Goal: Transaction & Acquisition: Purchase product/service

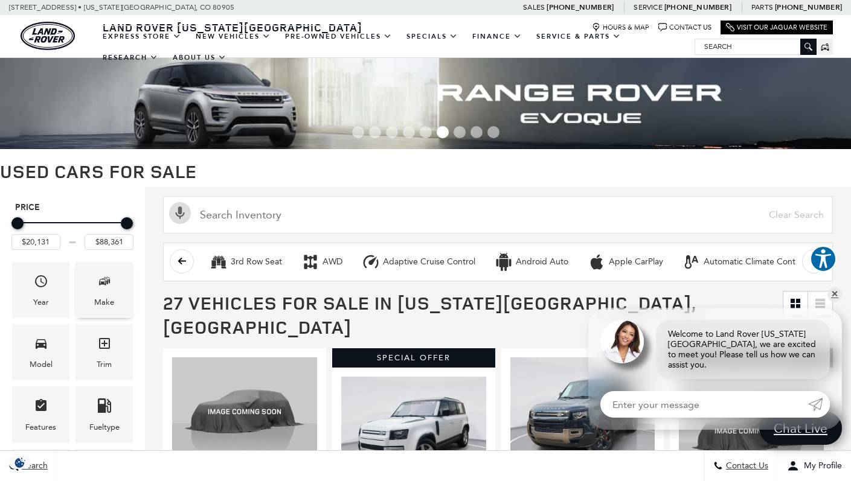
click at [124, 277] on div "Make" at bounding box center [104, 290] width 57 height 56
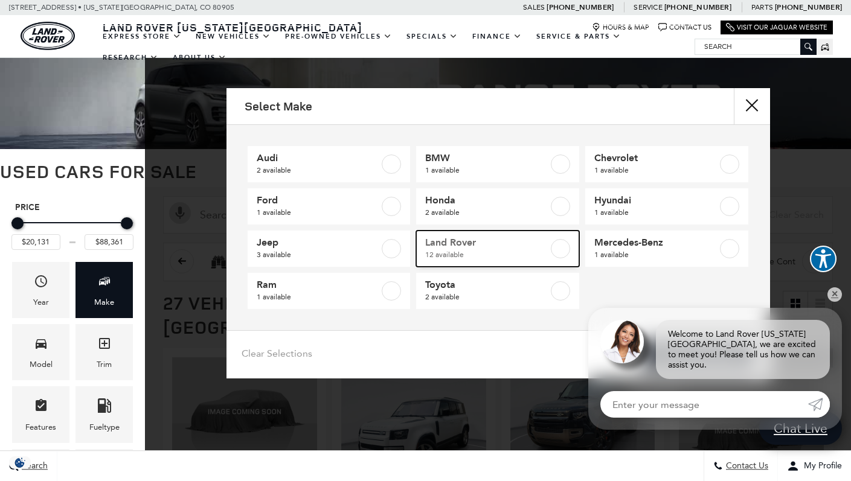
click at [513, 254] on span "12 available" at bounding box center [486, 255] width 123 height 12
type input "$20,684"
checkbox input "true"
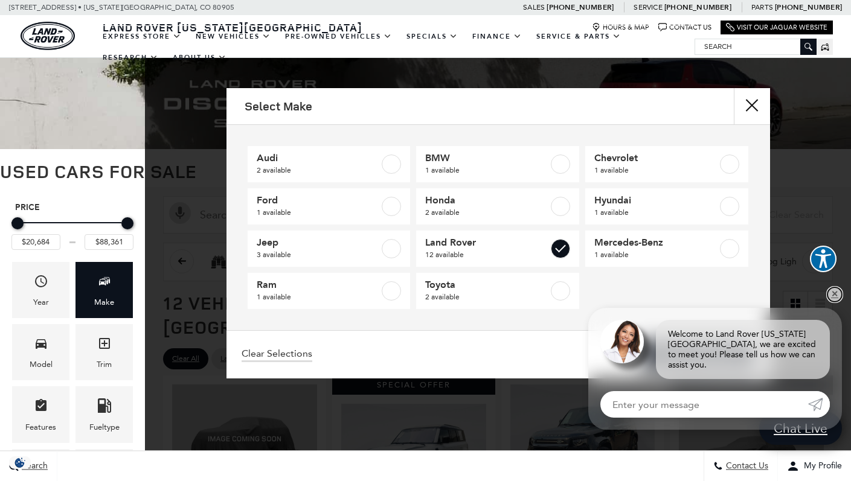
click at [837, 302] on link "✕" at bounding box center [835, 295] width 14 height 14
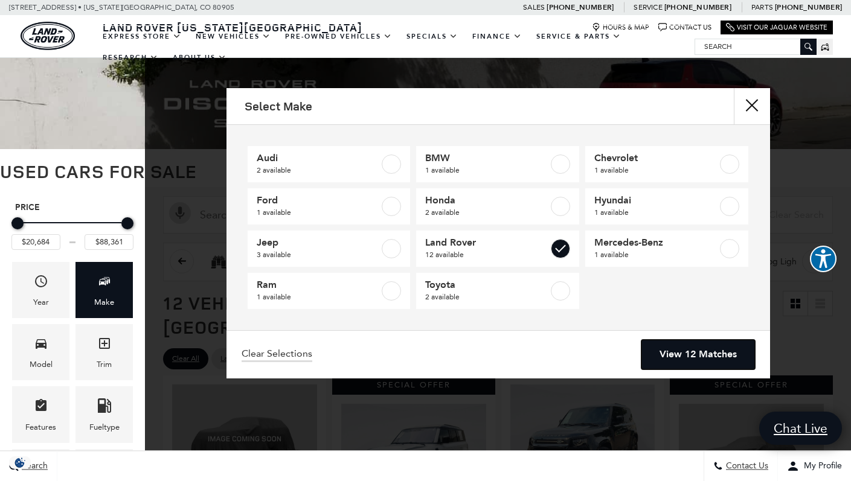
click at [692, 358] on link "View 12 Matches" at bounding box center [698, 355] width 114 height 30
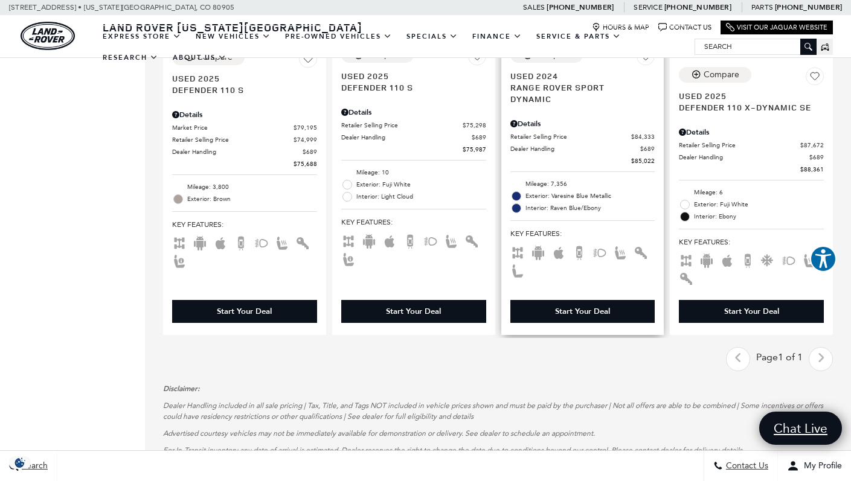
scroll to position [1163, 0]
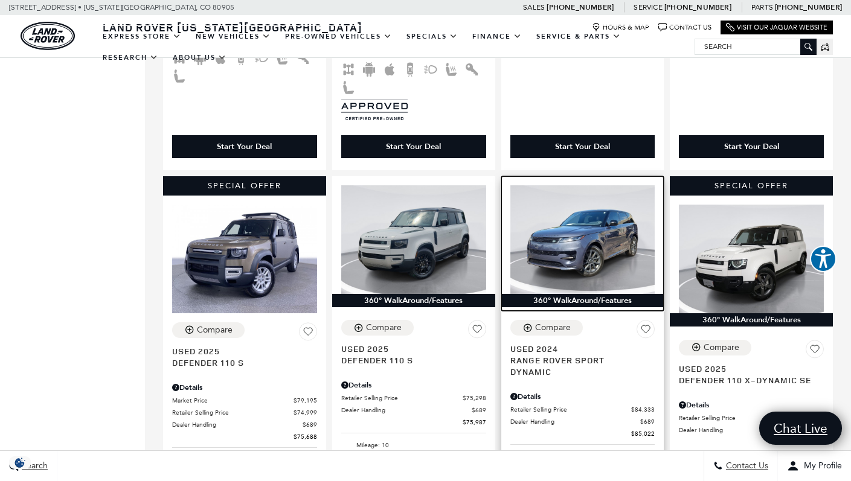
click at [559, 217] on img at bounding box center [582, 239] width 145 height 109
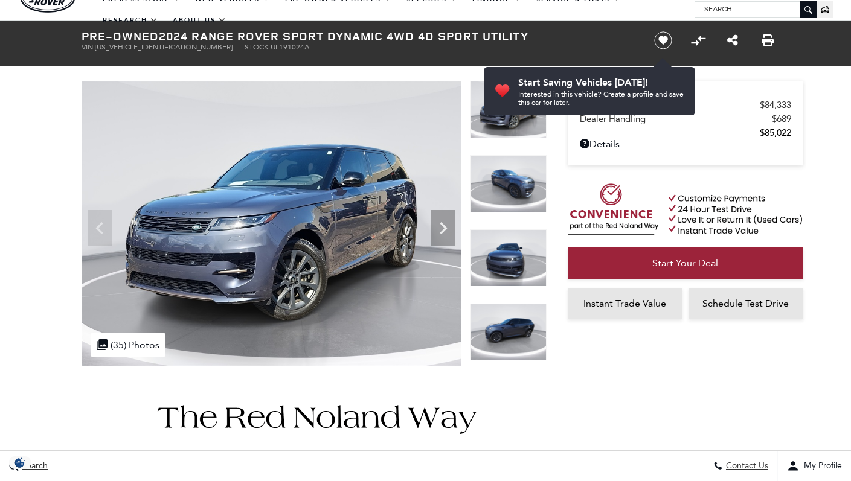
click at [510, 272] on img at bounding box center [509, 258] width 76 height 57
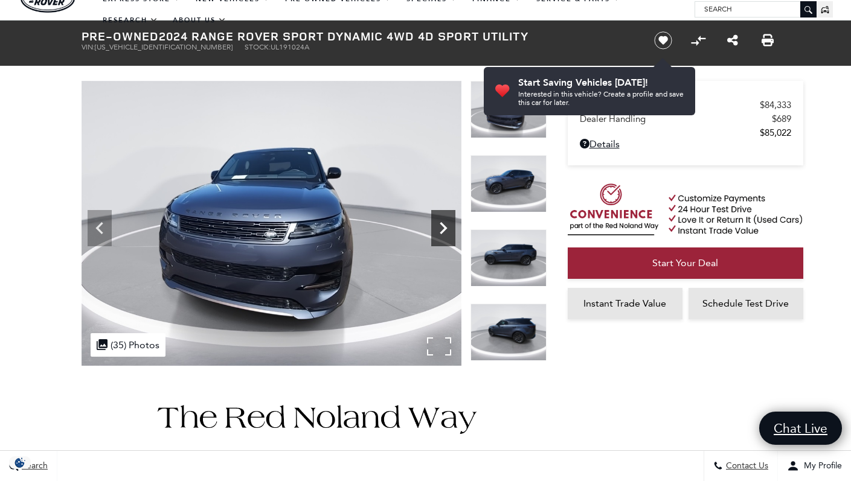
click at [449, 233] on icon "Next" at bounding box center [443, 228] width 24 height 24
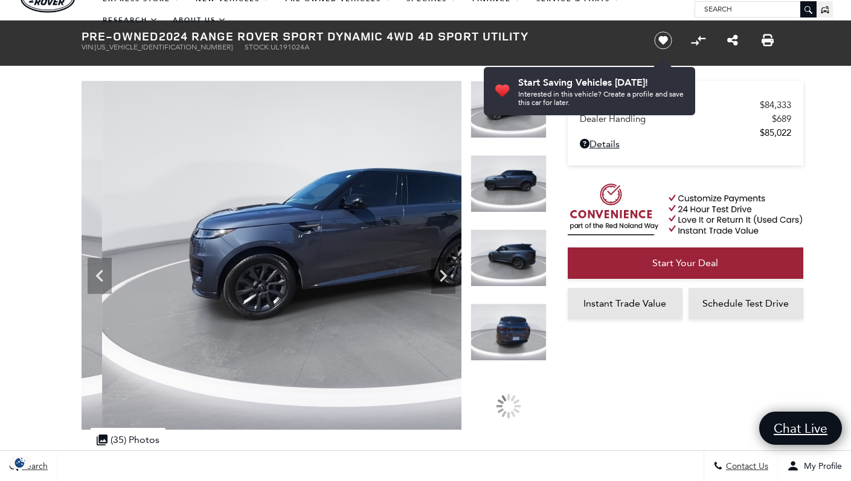
click at [517, 338] on img at bounding box center [509, 332] width 76 height 57
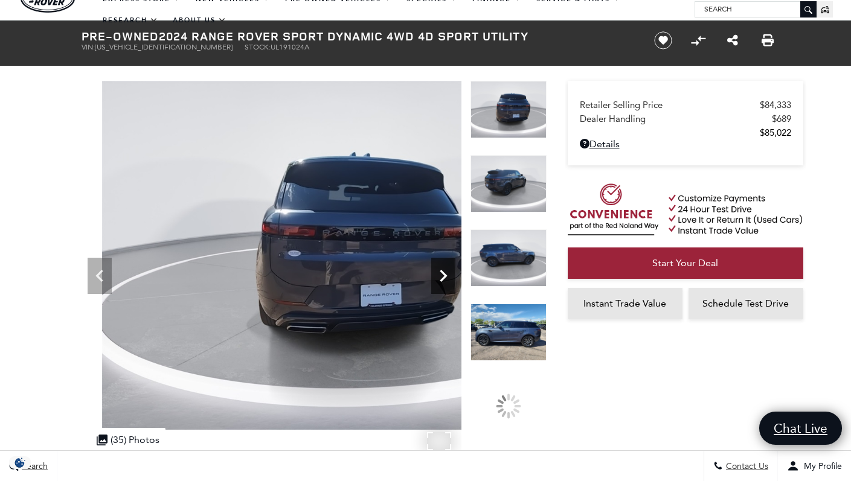
click at [444, 279] on icon "Next" at bounding box center [443, 276] width 24 height 24
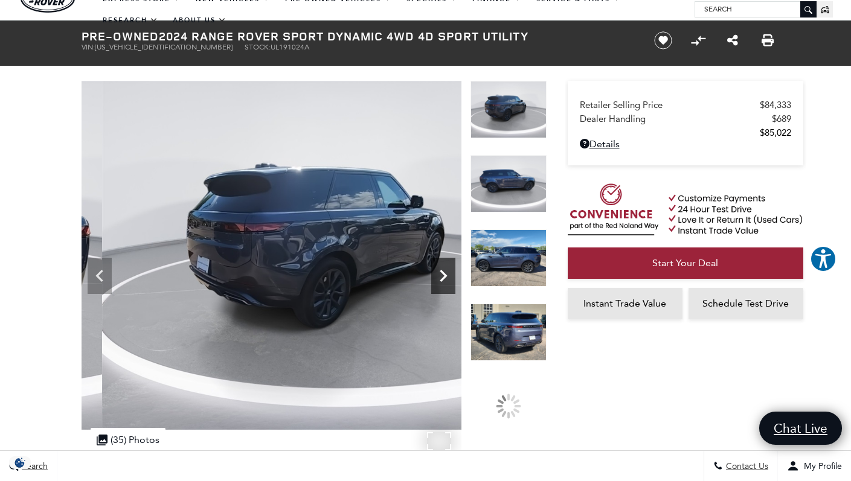
click at [440, 281] on icon "Next" at bounding box center [443, 276] width 24 height 24
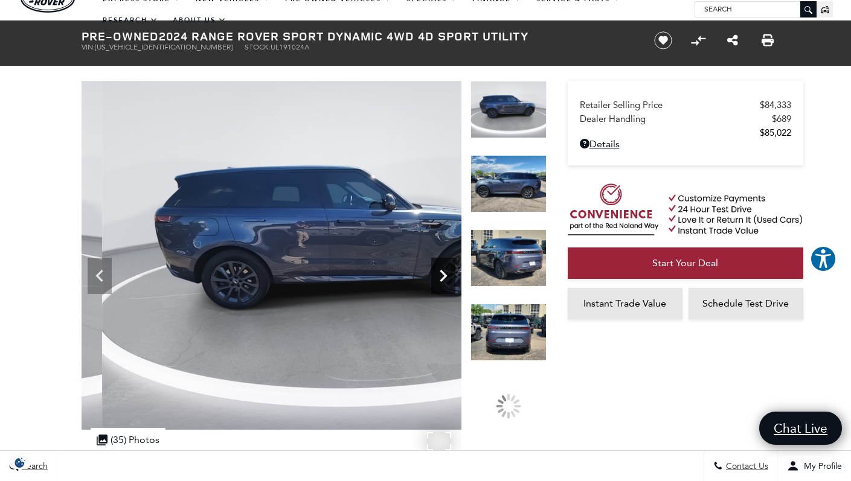
click at [439, 281] on icon "Next" at bounding box center [443, 276] width 24 height 24
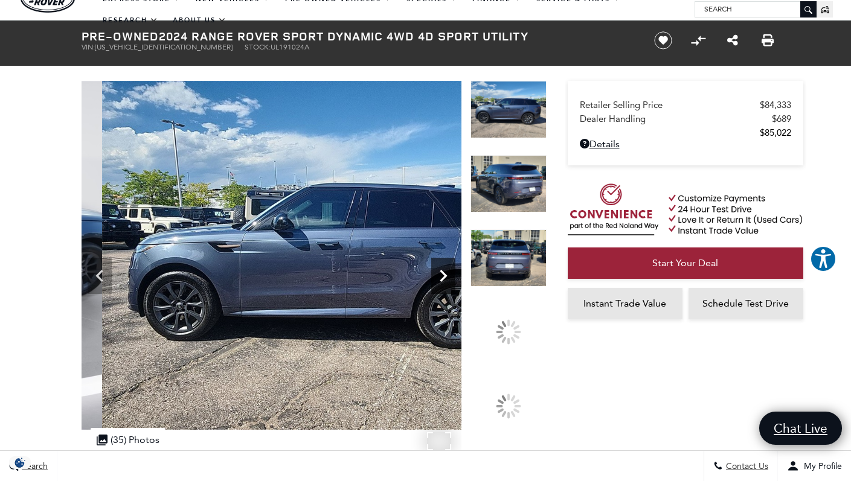
click at [439, 281] on icon "Next" at bounding box center [443, 276] width 24 height 24
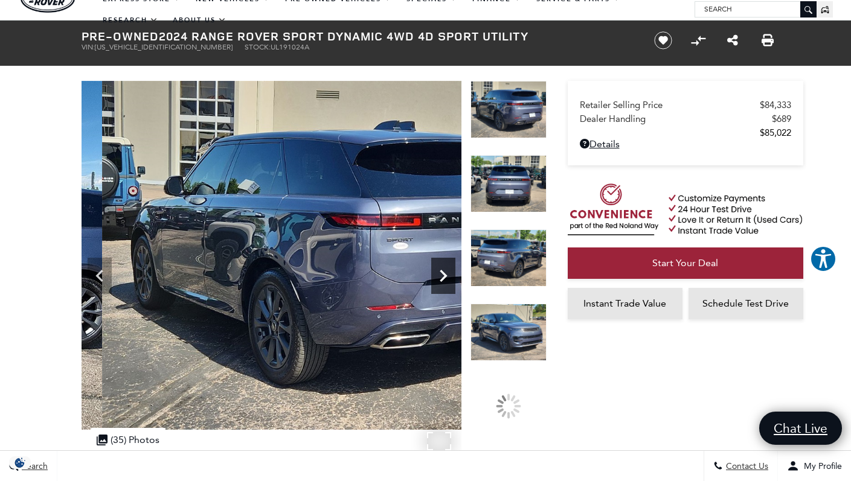
click at [439, 281] on icon "Next" at bounding box center [443, 276] width 24 height 24
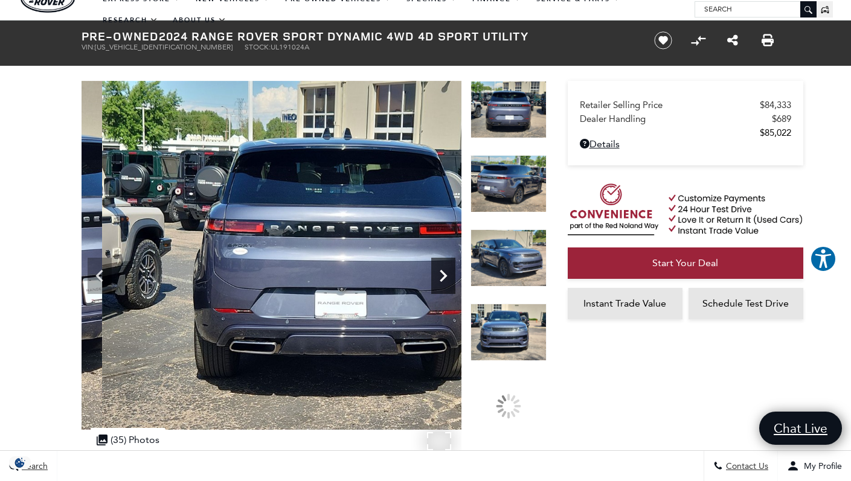
click at [439, 281] on icon "Next" at bounding box center [443, 276] width 24 height 24
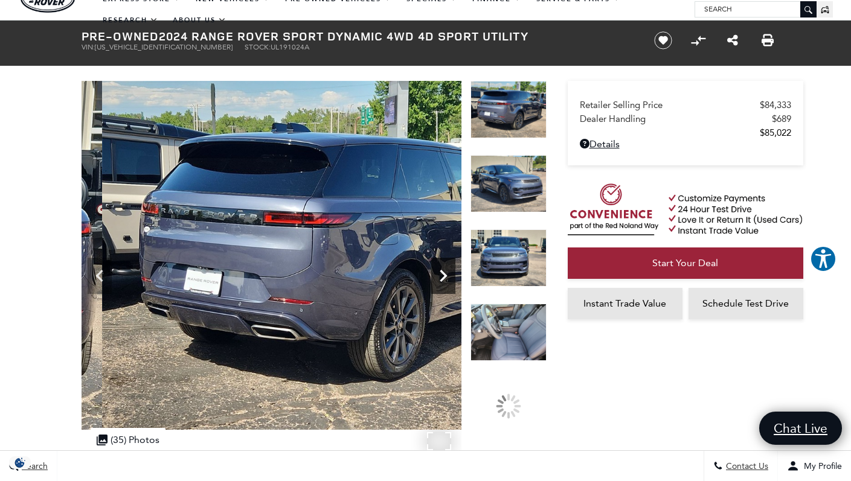
click at [439, 281] on icon "Next" at bounding box center [443, 276] width 24 height 24
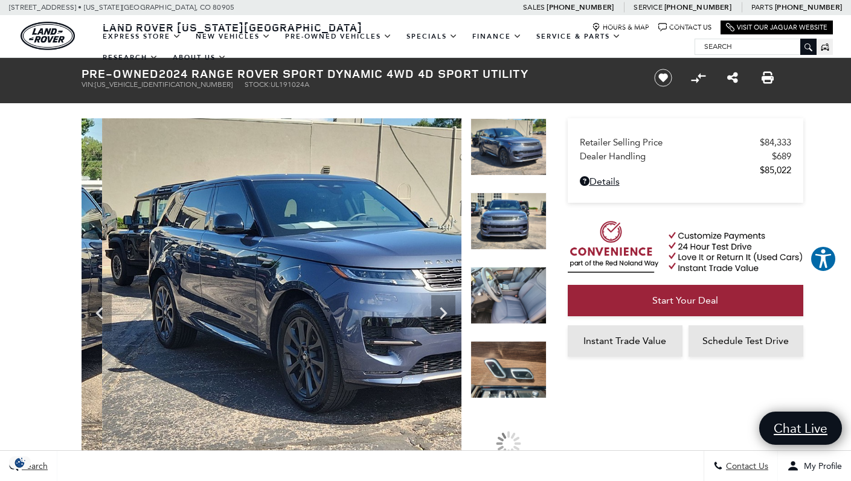
click at [504, 206] on img at bounding box center [509, 221] width 76 height 57
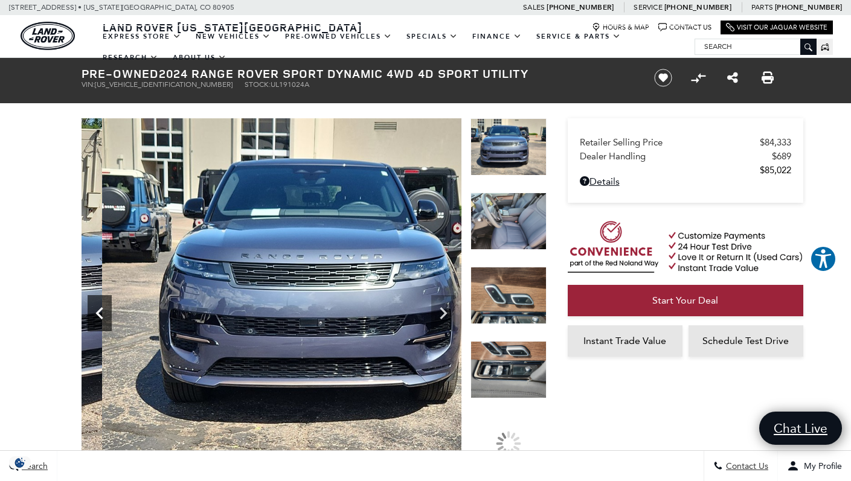
click at [103, 309] on icon "Previous" at bounding box center [100, 313] width 24 height 24
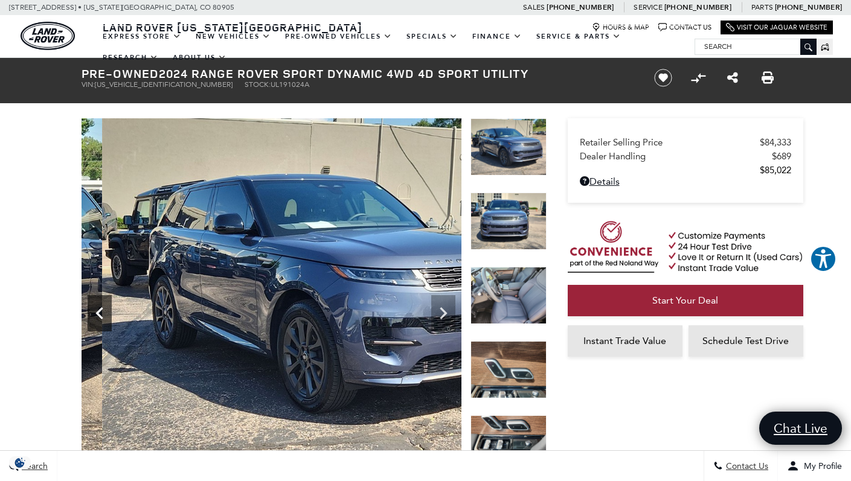
click at [103, 309] on icon "Previous" at bounding box center [100, 313] width 24 height 24
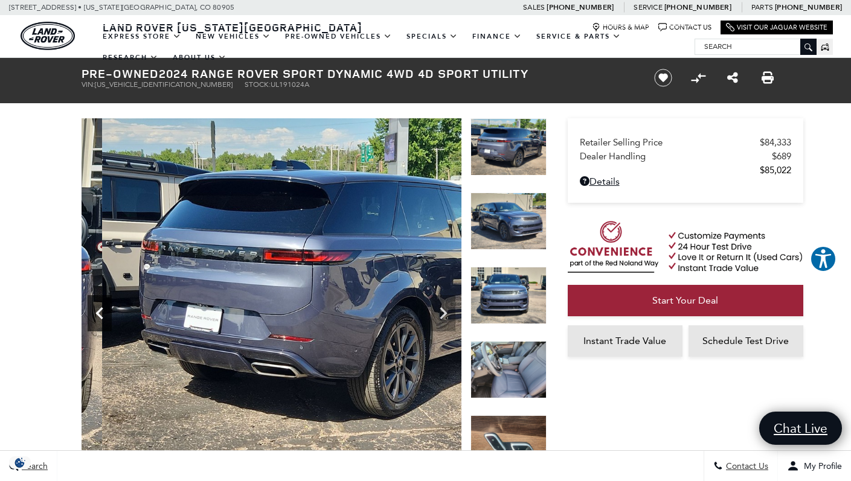
click at [103, 309] on icon "Previous" at bounding box center [100, 313] width 24 height 24
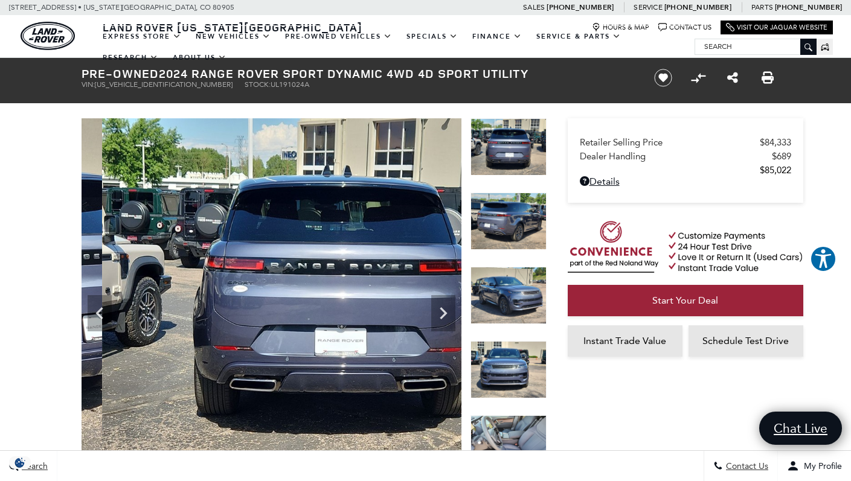
click at [507, 384] on img at bounding box center [509, 369] width 76 height 57
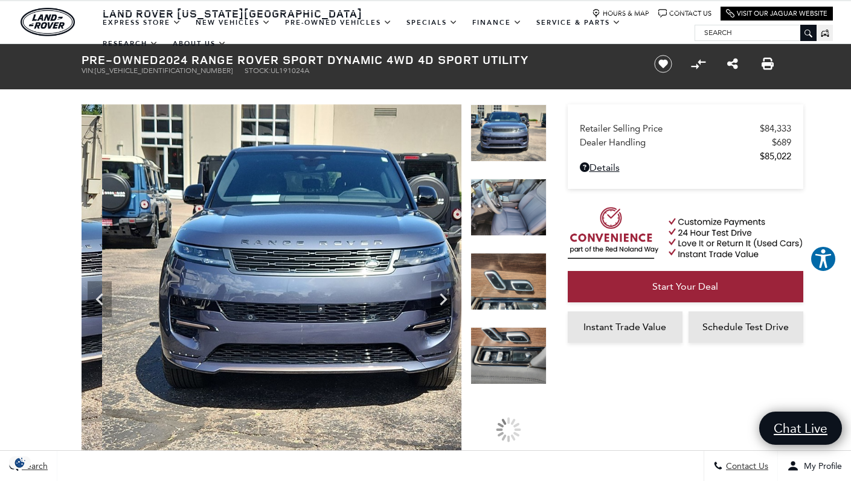
scroll to position [16, 0]
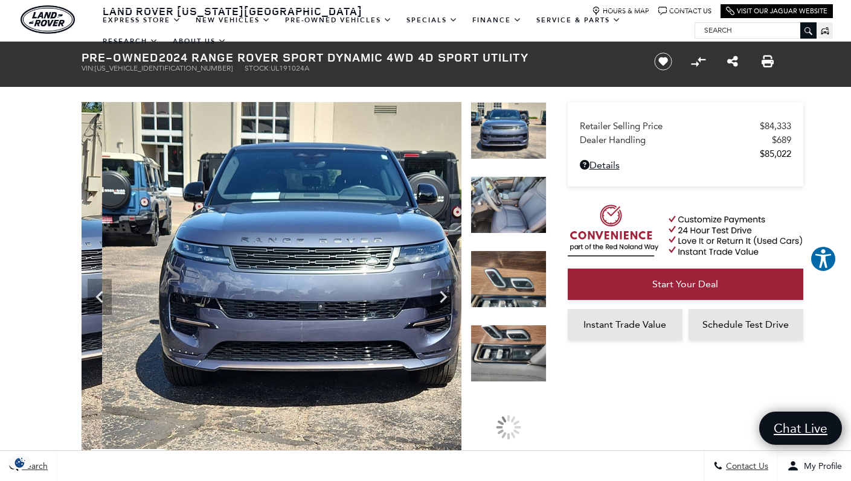
click at [511, 364] on img at bounding box center [509, 353] width 76 height 57
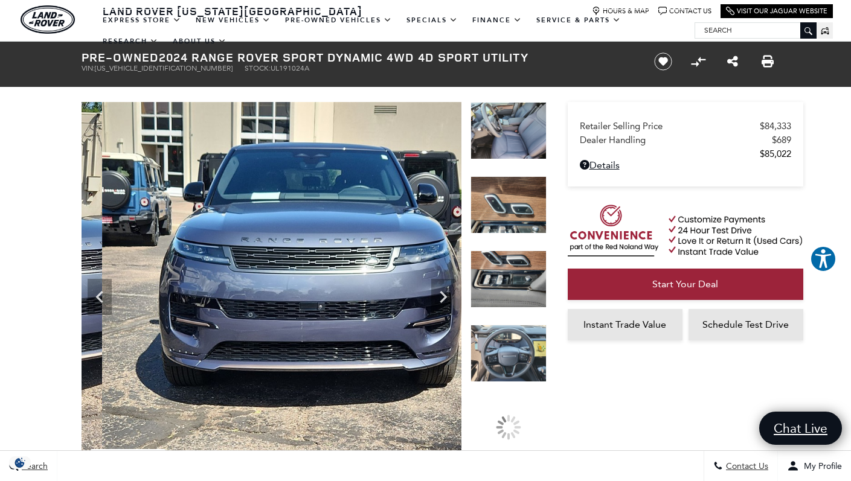
click at [511, 364] on img at bounding box center [509, 353] width 76 height 57
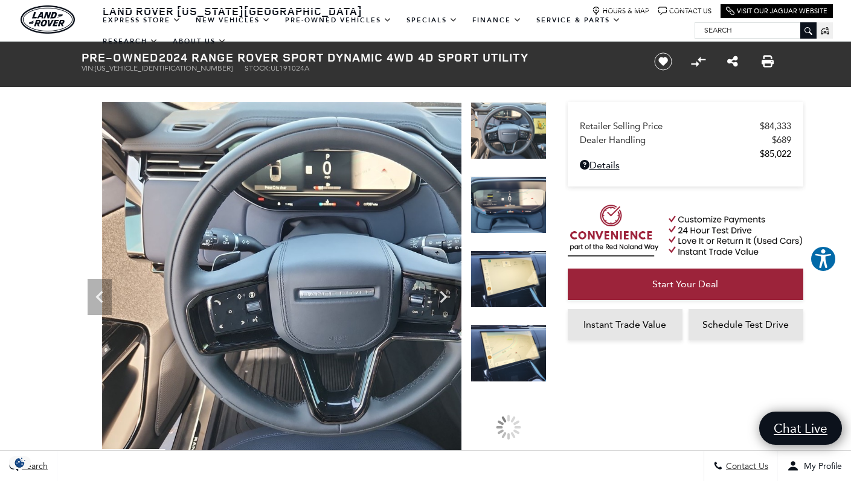
click at [511, 364] on img at bounding box center [509, 353] width 76 height 57
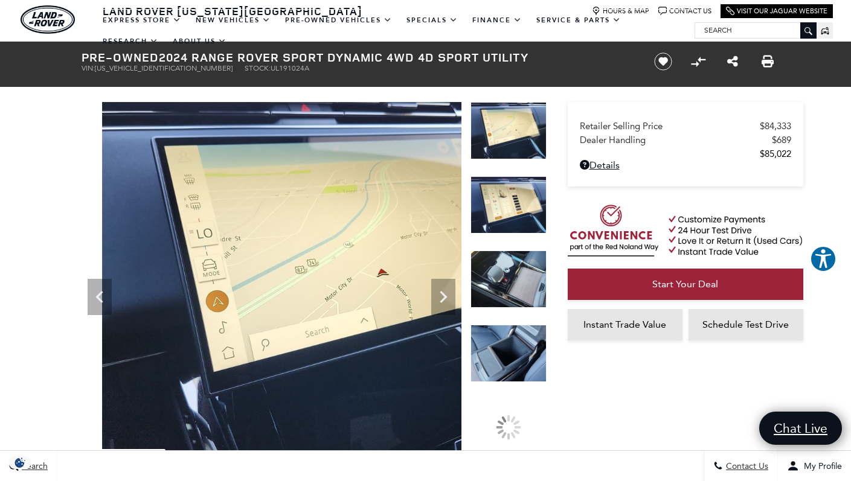
click at [511, 364] on img at bounding box center [509, 353] width 76 height 57
